Goal: Find contact information: Find contact information

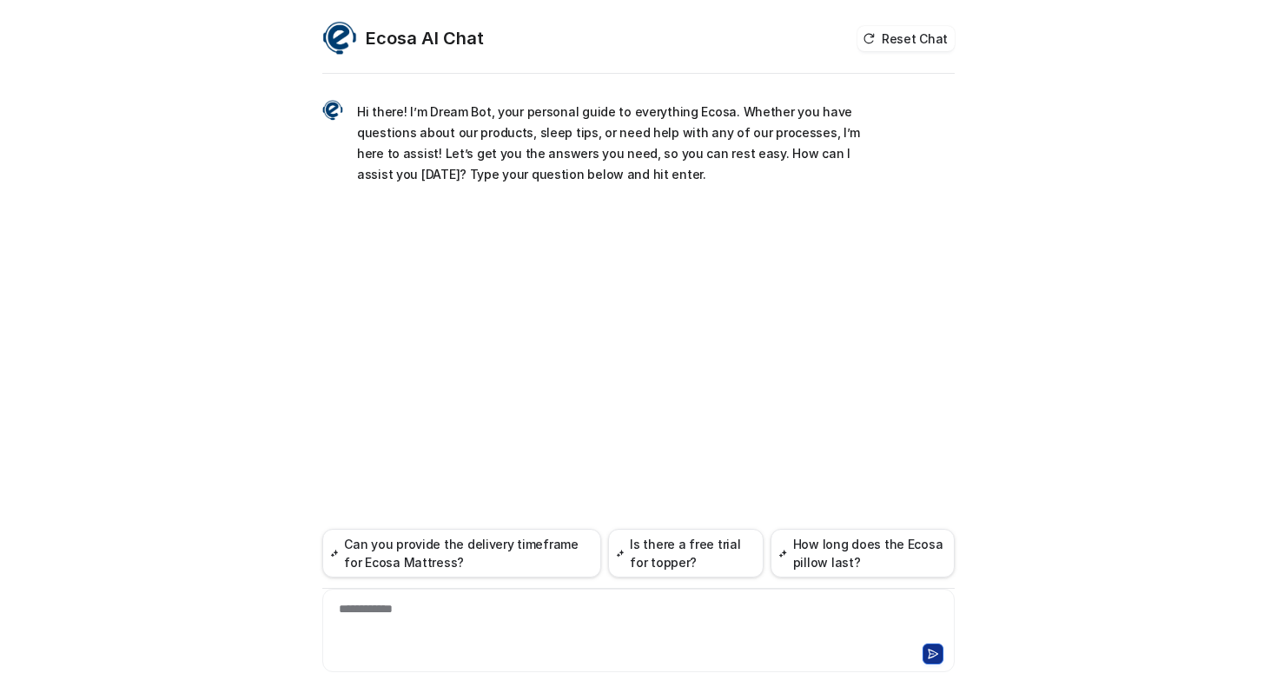
click at [438, 618] on div "**********" at bounding box center [639, 620] width 624 height 40
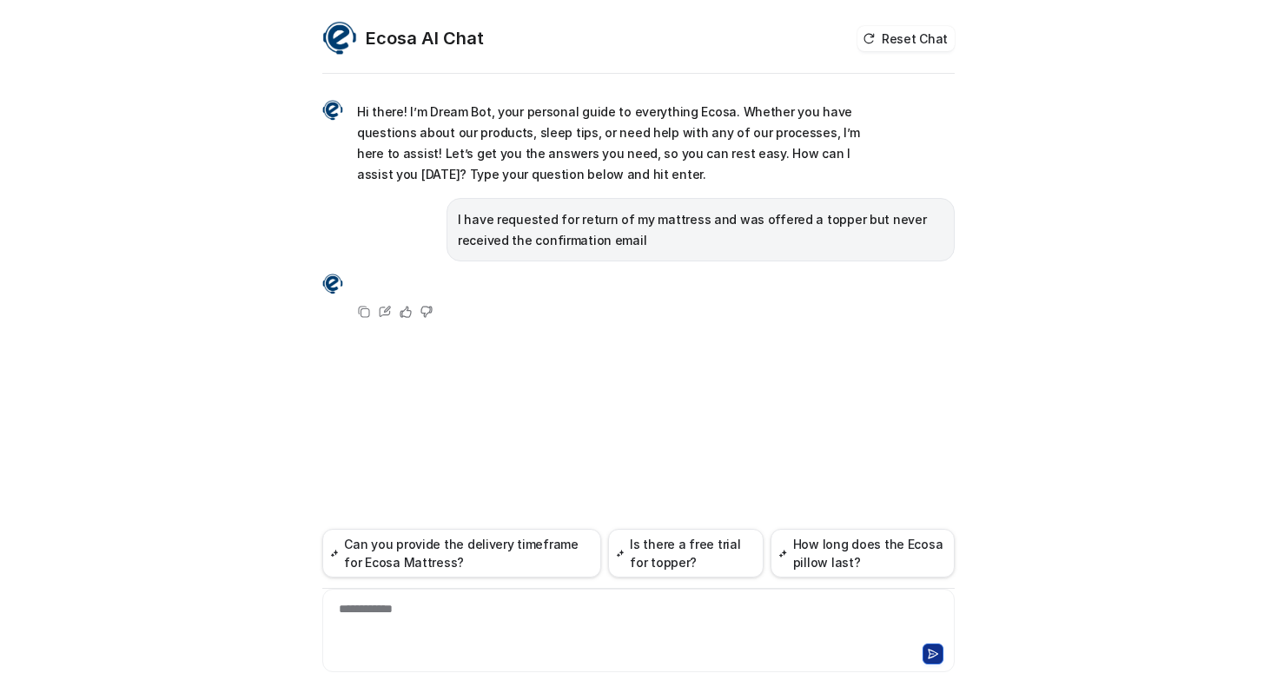
click at [498, 614] on div "**********" at bounding box center [639, 620] width 624 height 40
click at [670, 224] on p "I have requested for return of my mattress and was offered a topper but never r…" at bounding box center [701, 230] width 486 height 42
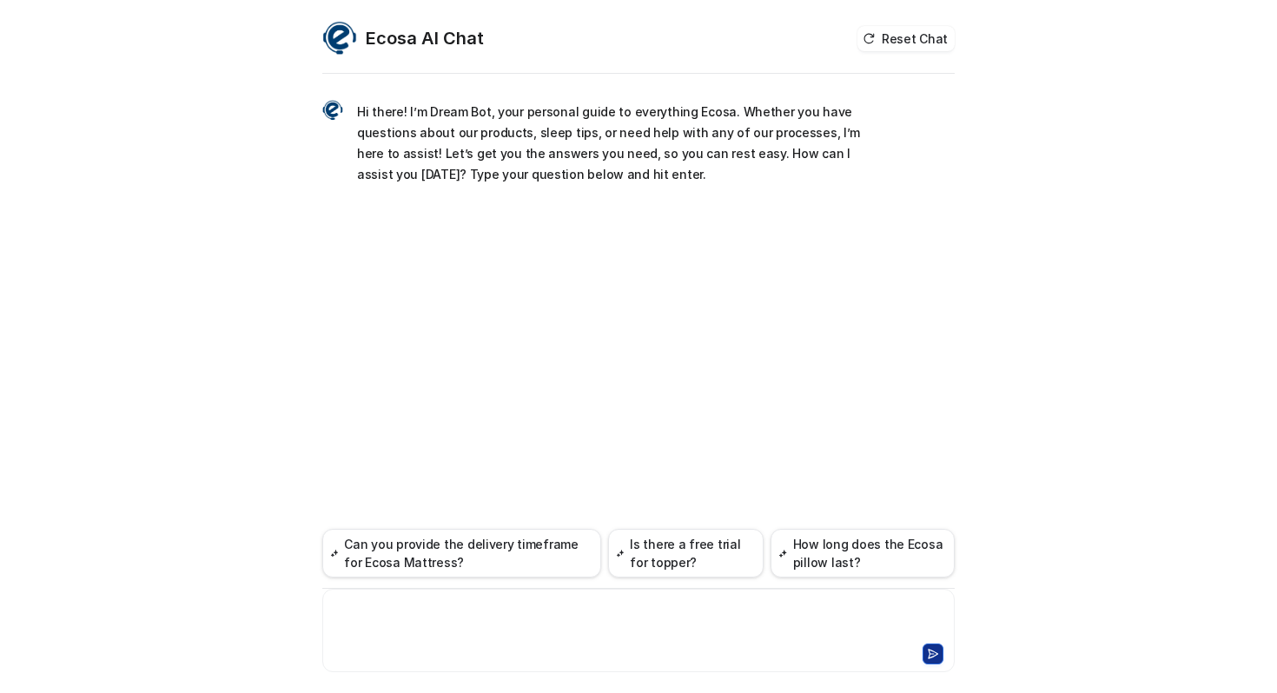
click at [498, 636] on div at bounding box center [639, 620] width 624 height 40
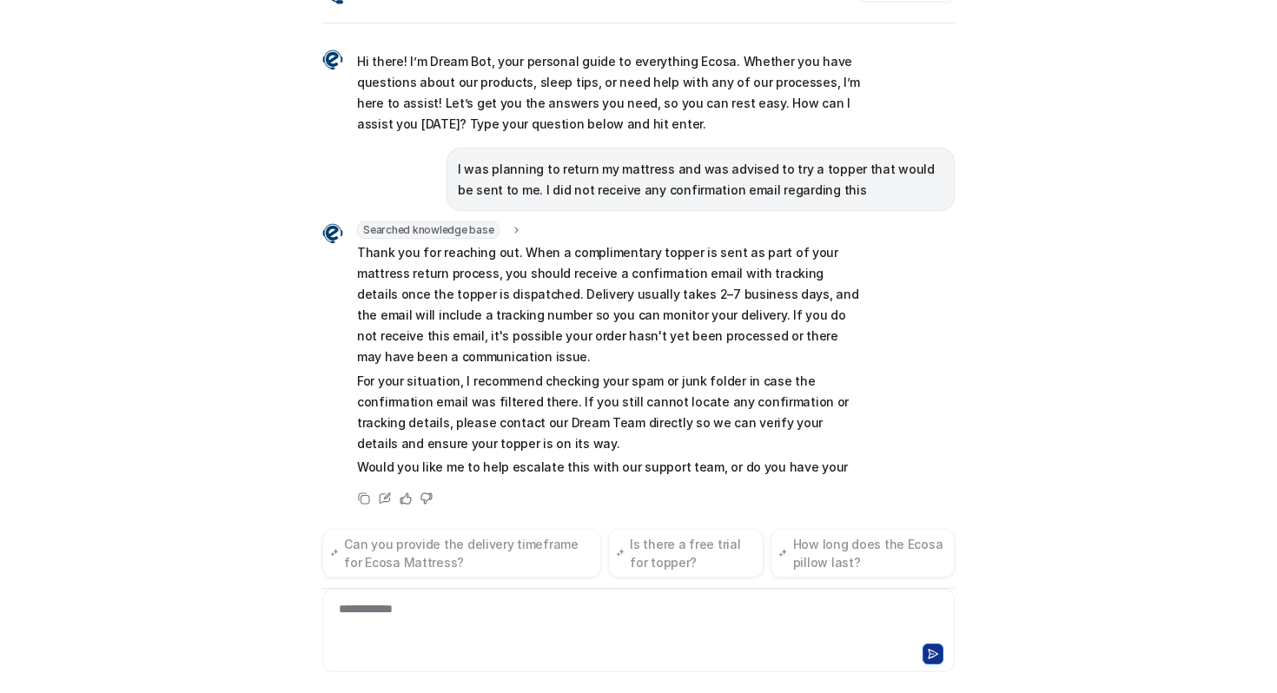
scroll to position [15, 0]
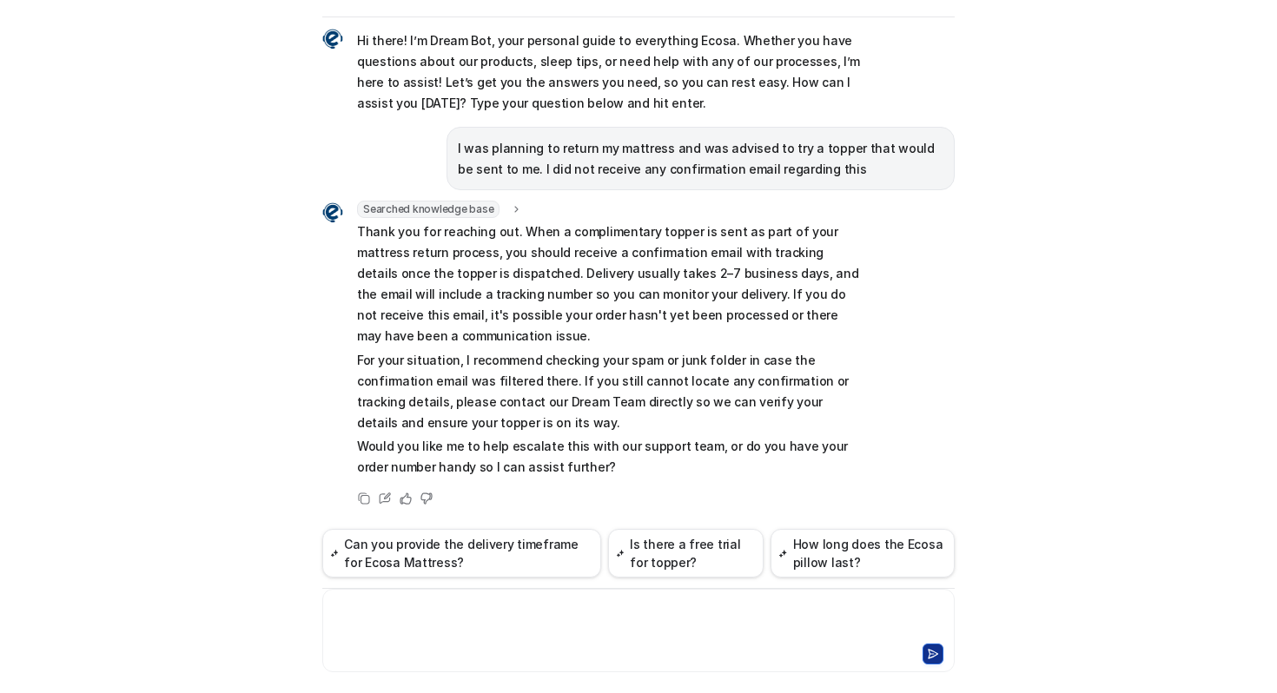
click at [499, 622] on div at bounding box center [639, 620] width 624 height 40
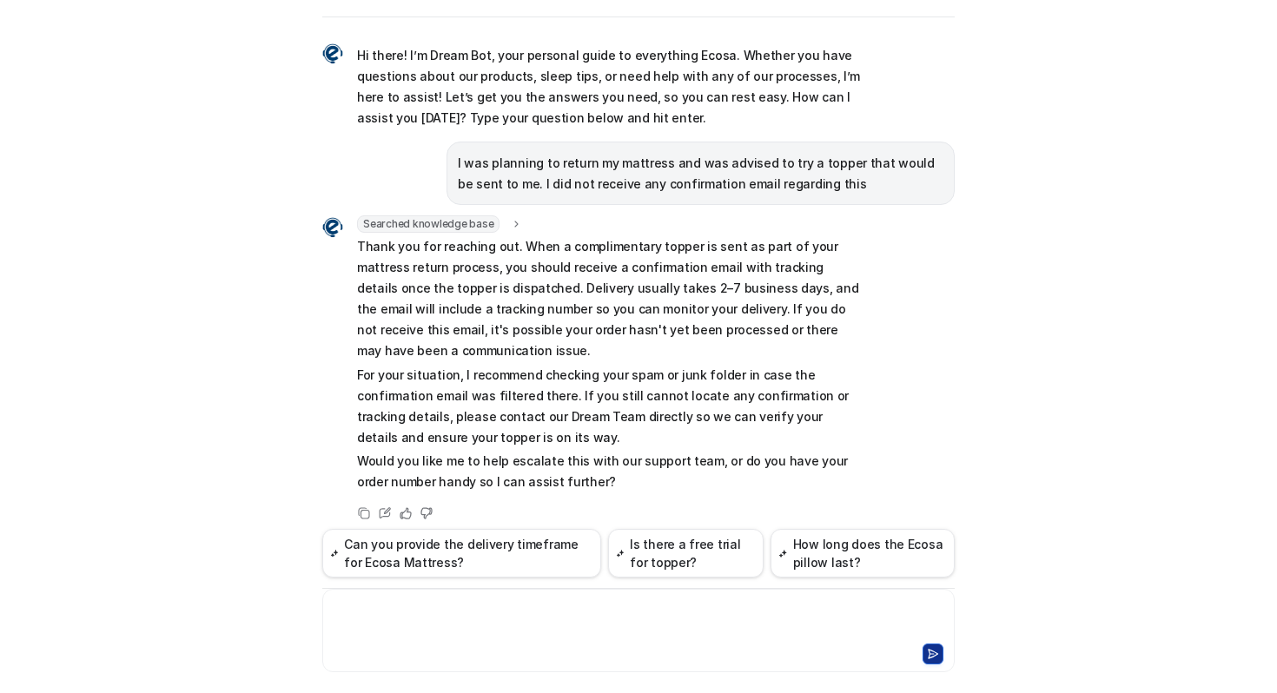
scroll to position [264, 0]
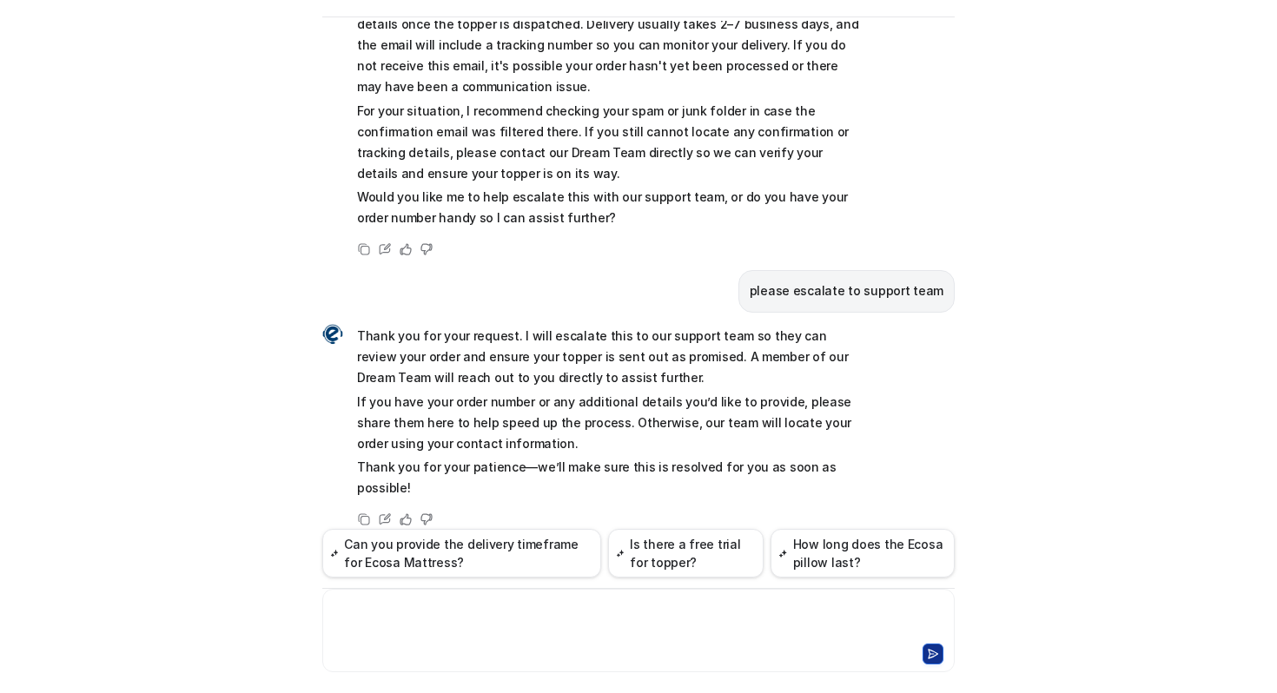
click at [572, 606] on div at bounding box center [639, 620] width 624 height 40
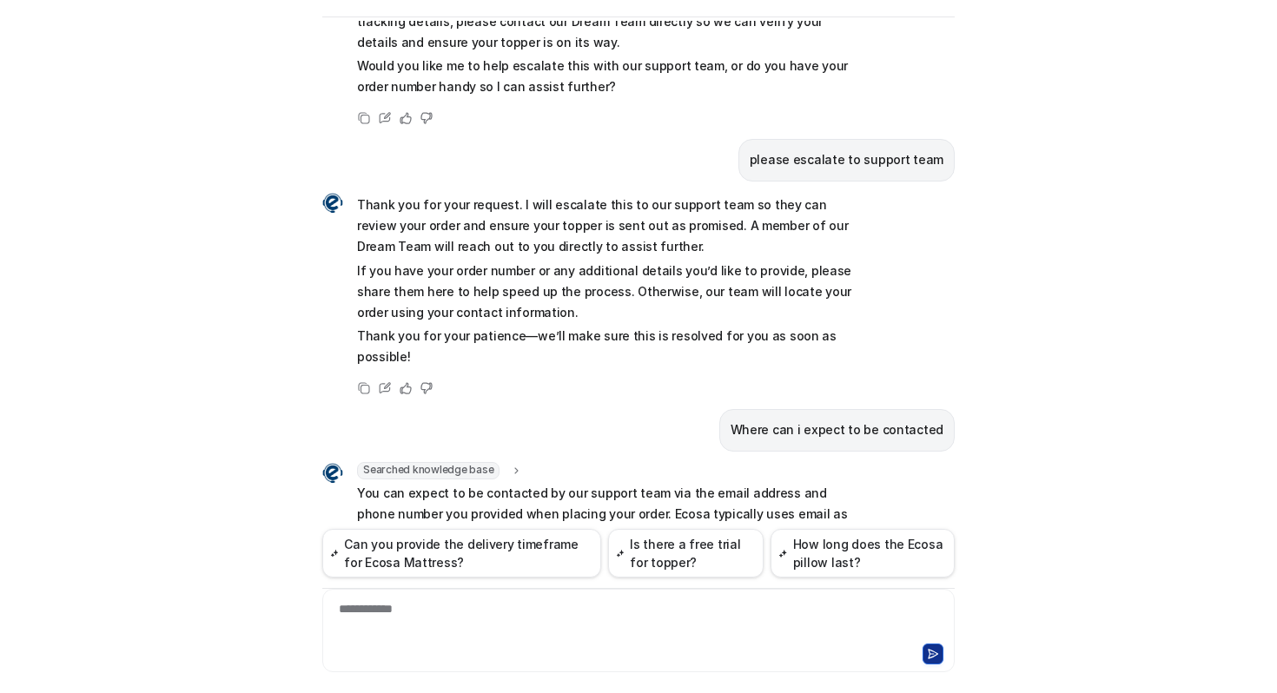
scroll to position [549, 0]
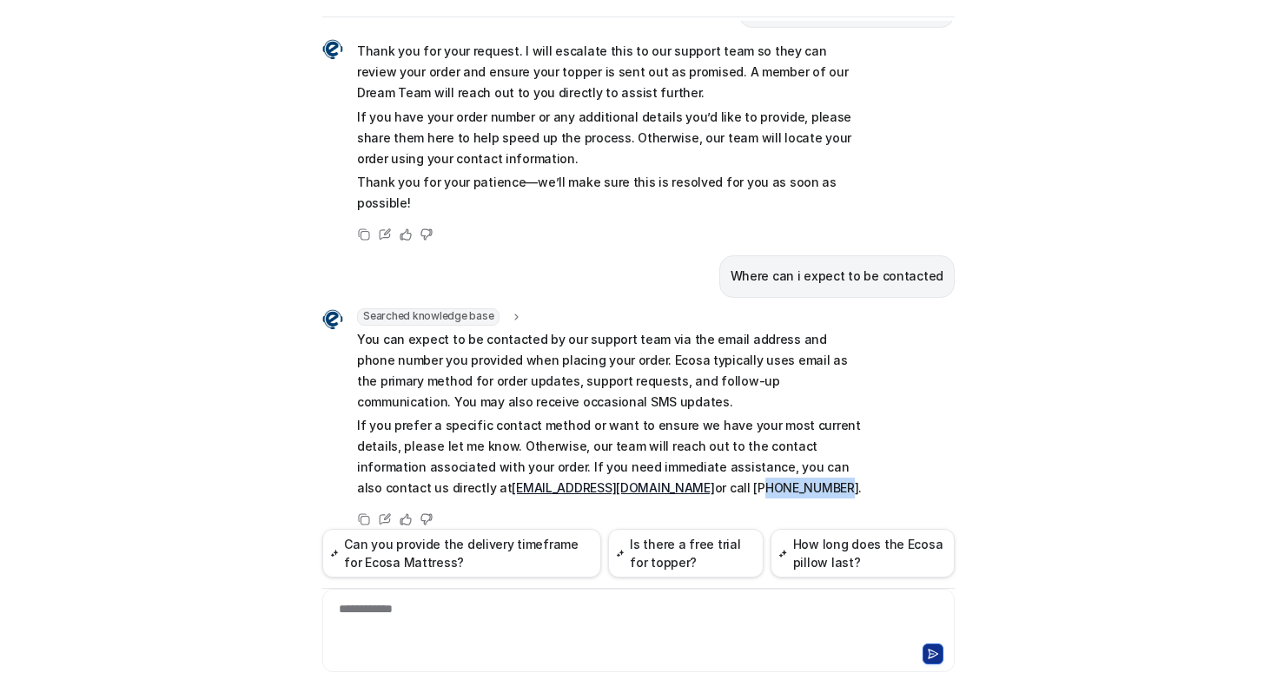
drag, startPoint x: 592, startPoint y: 469, endPoint x: 666, endPoint y: 468, distance: 74.7
click at [666, 468] on p "If you prefer a specific contact method or want to ensure we have your most cur…" at bounding box center [611, 456] width 508 height 83
click at [666, 469] on p "If you prefer a specific contact method or want to ensure we have your most cur…" at bounding box center [611, 456] width 508 height 83
click at [672, 467] on p "If you prefer a specific contact method or want to ensure we have your most cur…" at bounding box center [611, 456] width 508 height 83
drag, startPoint x: 666, startPoint y: 467, endPoint x: 594, endPoint y: 469, distance: 72.1
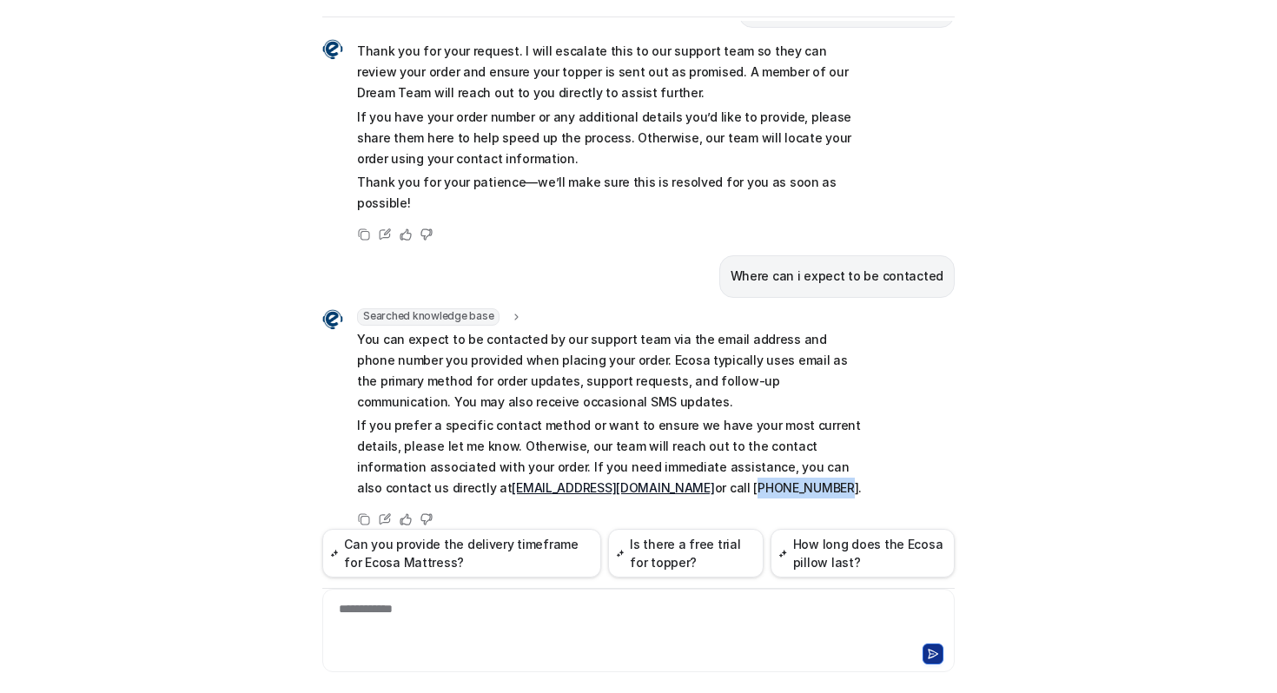
click at [594, 469] on p "If you prefer a specific contact method or want to ensure we have your most cur…" at bounding box center [611, 456] width 508 height 83
click at [657, 477] on div "Searched knowledge base search_queries : "support contact process,how will Ecos…" at bounding box center [611, 405] width 508 height 194
drag, startPoint x: 665, startPoint y: 468, endPoint x: 590, endPoint y: 469, distance: 75.6
click at [590, 469] on p "If you prefer a specific contact method or want to ensure we have your most cur…" at bounding box center [611, 456] width 508 height 83
copy p "1800 940 833"
